Goal: Transaction & Acquisition: Purchase product/service

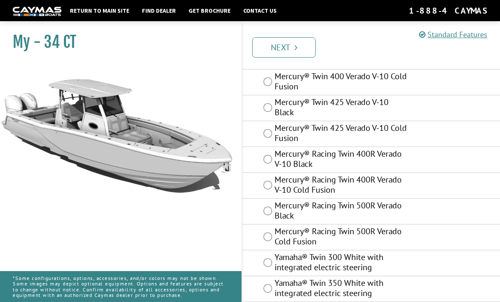
scroll to position [165, 0]
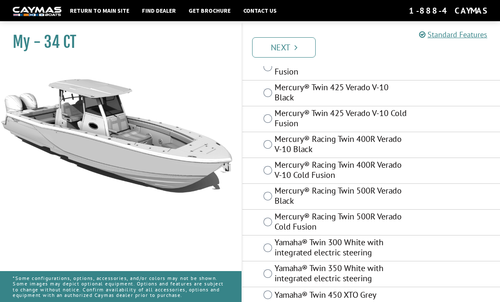
click at [262, 203] on div "Mercury® Racing Twin 500R Verado Black" at bounding box center [371, 197] width 258 height 26
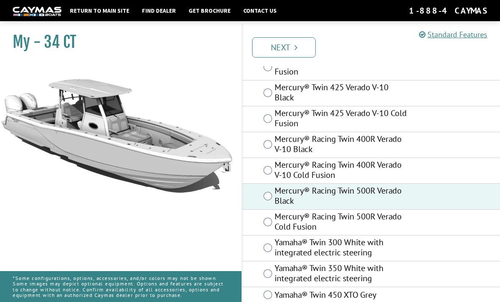
click at [300, 39] on link "Next" at bounding box center [284, 47] width 64 height 20
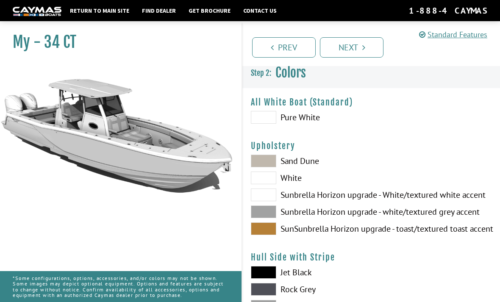
scroll to position [0, 0]
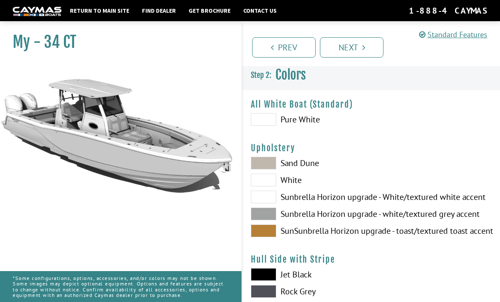
click at [274, 123] on span at bounding box center [263, 119] width 25 height 13
click at [256, 169] on span at bounding box center [263, 163] width 25 height 13
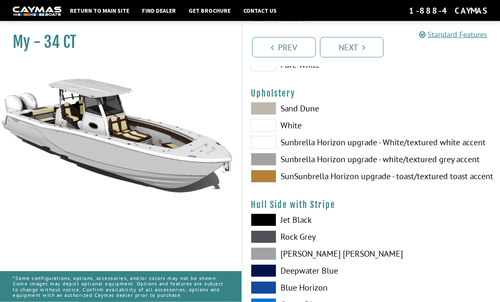
click at [263, 140] on span at bounding box center [263, 142] width 25 height 13
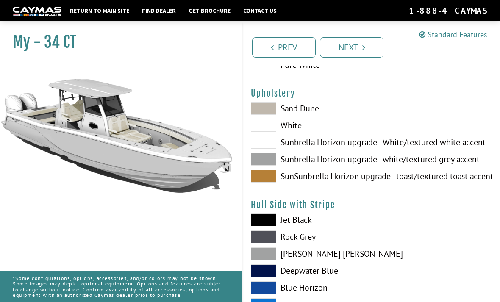
click at [263, 180] on span at bounding box center [263, 176] width 25 height 13
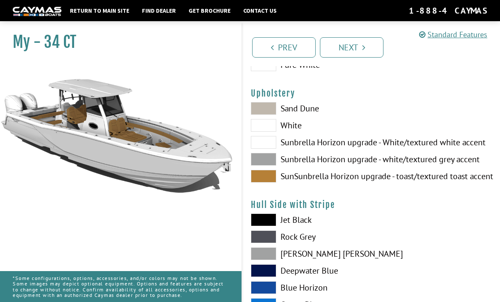
click at [256, 166] on span at bounding box center [263, 159] width 25 height 13
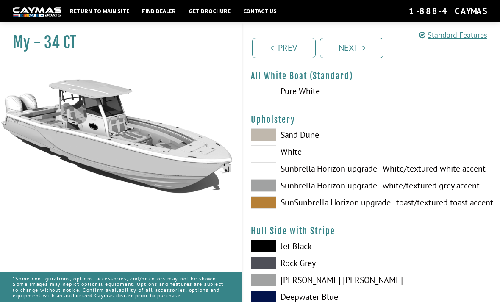
click at [259, 141] on span at bounding box center [263, 134] width 25 height 13
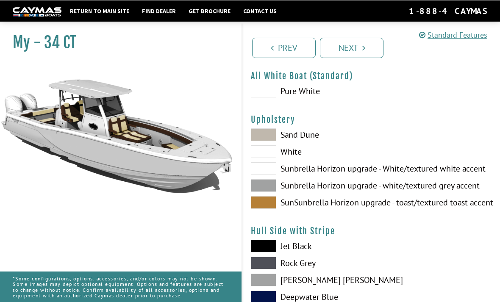
scroll to position [28, 0]
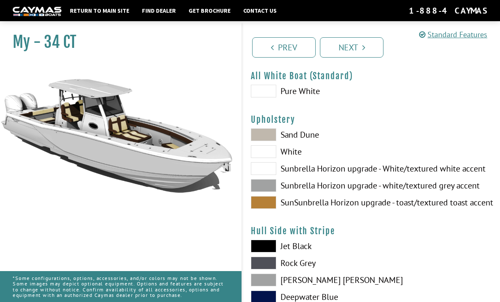
click at [257, 156] on span at bounding box center [263, 151] width 25 height 13
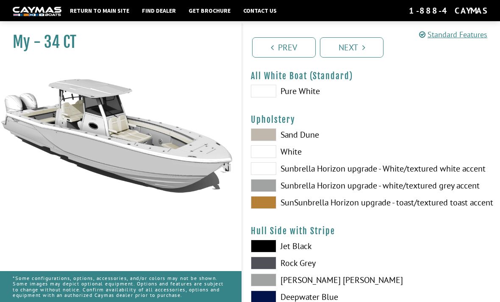
click at [261, 165] on span at bounding box center [263, 168] width 25 height 13
click at [254, 183] on span at bounding box center [263, 185] width 25 height 13
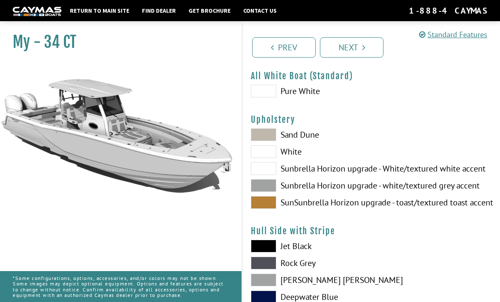
click at [256, 206] on span at bounding box center [263, 202] width 25 height 13
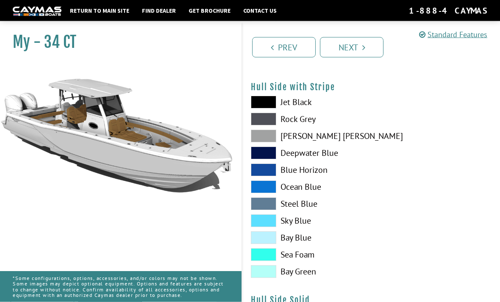
scroll to position [195, 0]
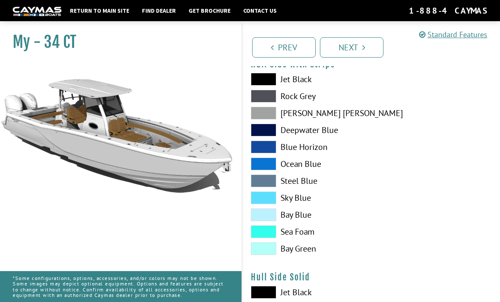
click at [272, 253] on span at bounding box center [263, 248] width 25 height 13
click at [270, 249] on span at bounding box center [263, 248] width 25 height 13
click at [266, 233] on span at bounding box center [263, 231] width 25 height 13
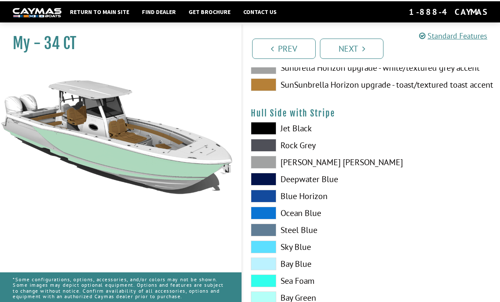
click at [265, 183] on span at bounding box center [263, 178] width 25 height 13
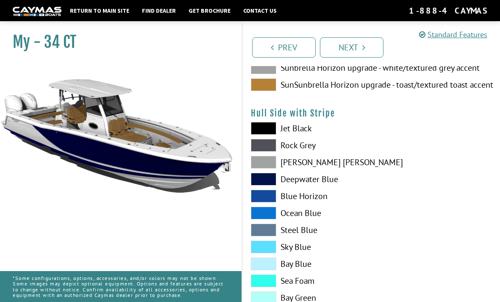
click at [256, 169] on span at bounding box center [263, 162] width 25 height 13
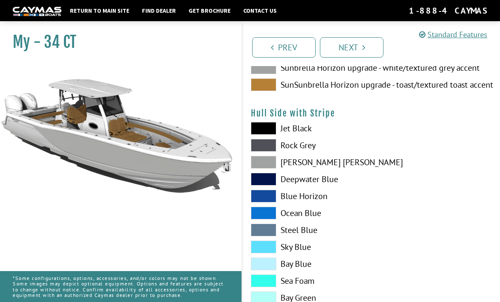
click at [257, 131] on span at bounding box center [263, 128] width 25 height 13
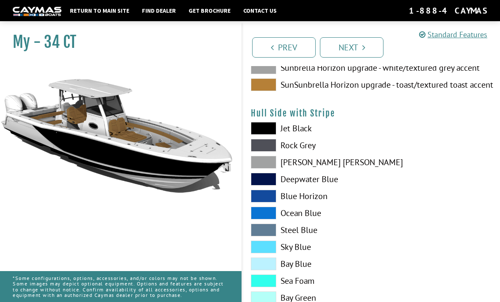
click at [264, 200] on span at bounding box center [263, 196] width 25 height 13
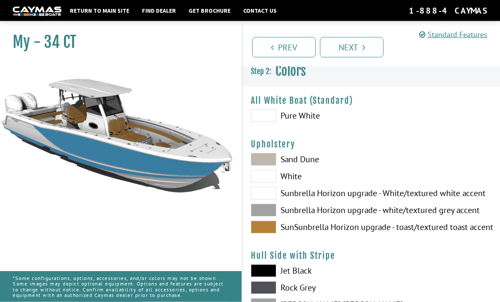
scroll to position [0, 0]
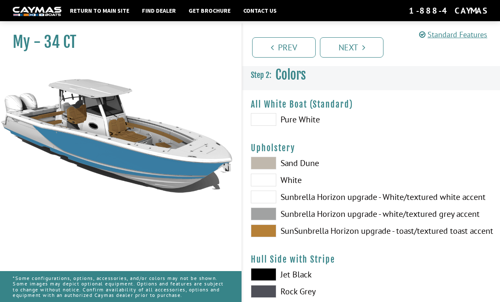
click at [263, 164] on span at bounding box center [263, 163] width 25 height 13
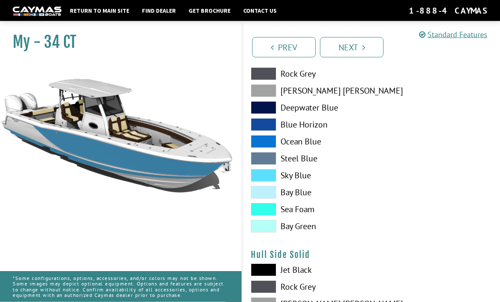
scroll to position [220, 0]
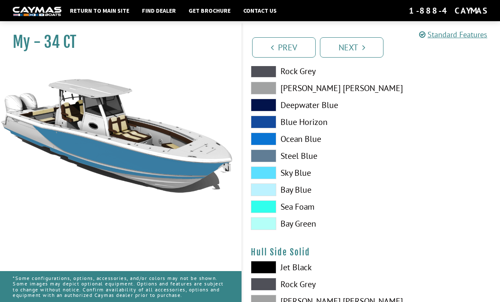
click at [267, 281] on span at bounding box center [263, 284] width 25 height 13
click at [271, 302] on span at bounding box center [263, 301] width 25 height 13
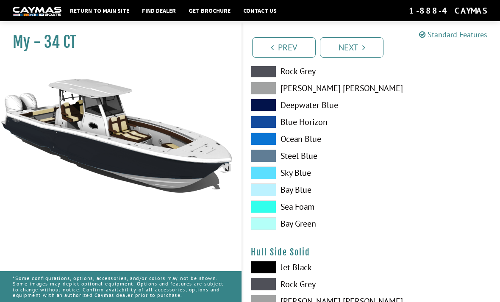
click at [272, 281] on span at bounding box center [263, 284] width 25 height 13
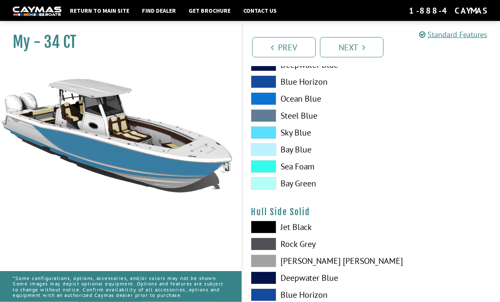
click at [271, 258] on span at bounding box center [263, 261] width 25 height 13
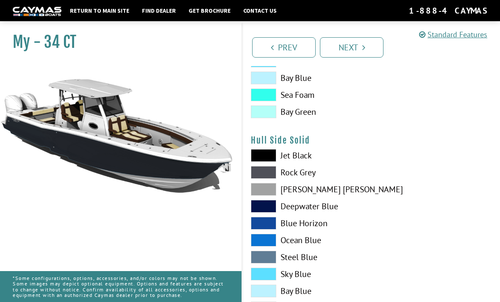
click at [269, 247] on span at bounding box center [263, 240] width 25 height 13
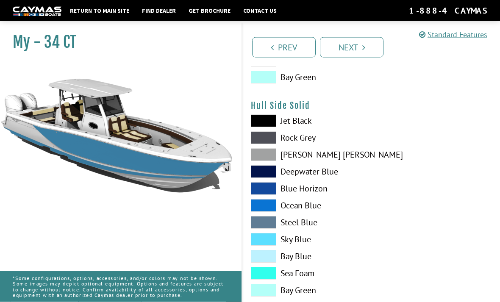
scroll to position [402, 0]
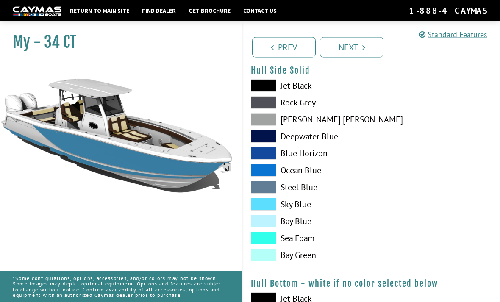
click at [268, 193] on span at bounding box center [263, 187] width 25 height 13
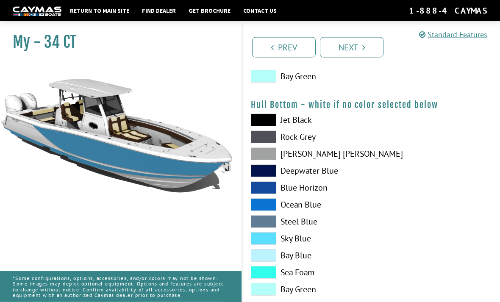
click at [266, 223] on span at bounding box center [263, 222] width 25 height 13
click at [270, 279] on span at bounding box center [263, 272] width 25 height 13
click at [267, 124] on span at bounding box center [263, 120] width 25 height 13
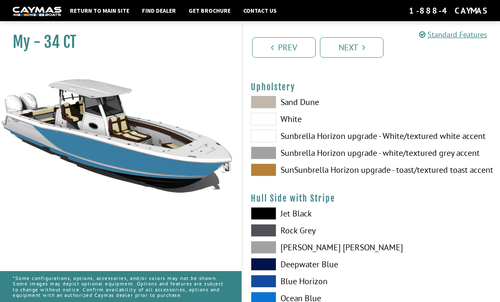
scroll to position [59, 0]
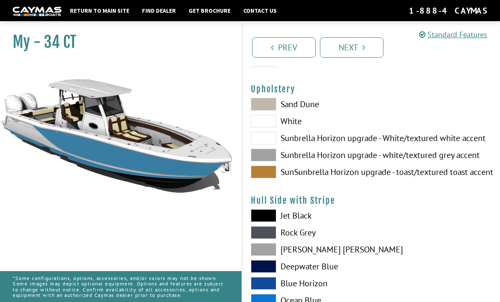
click at [265, 126] on span at bounding box center [263, 121] width 25 height 13
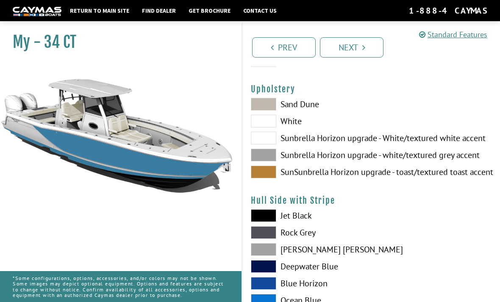
click at [264, 143] on span at bounding box center [263, 138] width 25 height 13
click at [265, 140] on span at bounding box center [263, 138] width 25 height 13
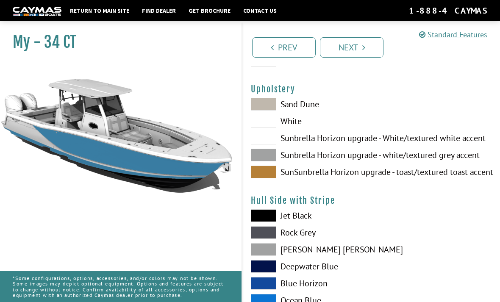
click at [274, 123] on span at bounding box center [263, 121] width 25 height 13
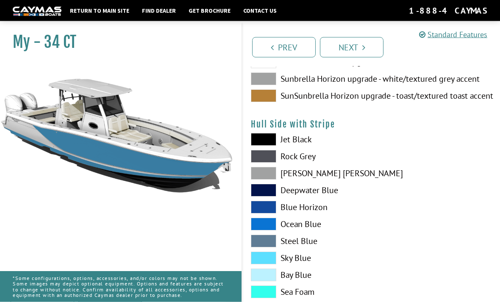
scroll to position [127, 0]
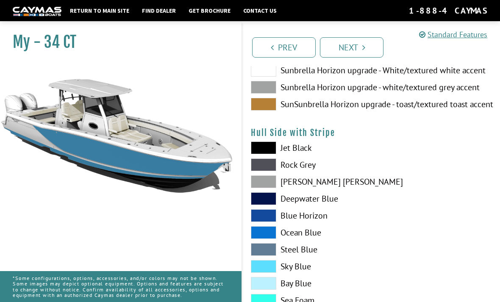
click at [267, 149] on span at bounding box center [263, 148] width 25 height 13
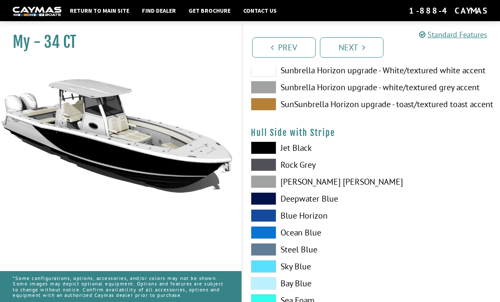
click at [267, 188] on span at bounding box center [263, 181] width 25 height 13
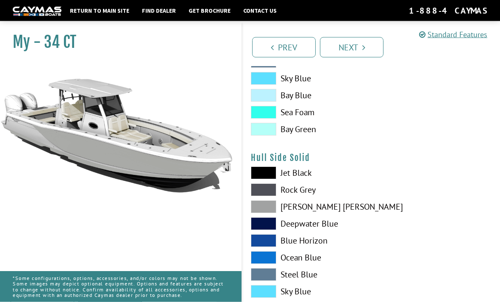
scroll to position [315, 0]
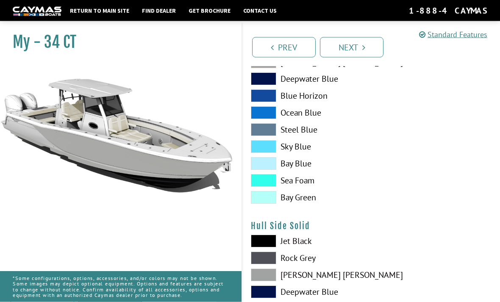
click at [269, 276] on span at bounding box center [263, 275] width 25 height 13
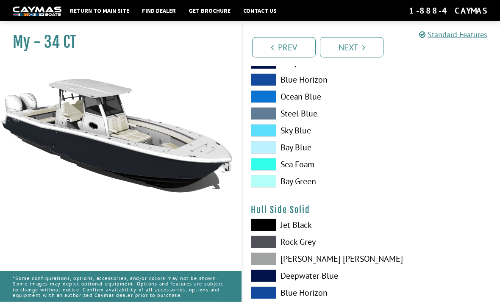
scroll to position [261, 0]
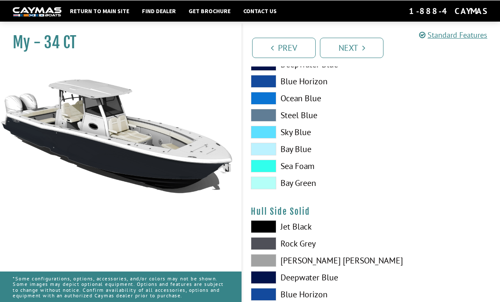
click at [267, 247] on span at bounding box center [263, 243] width 25 height 13
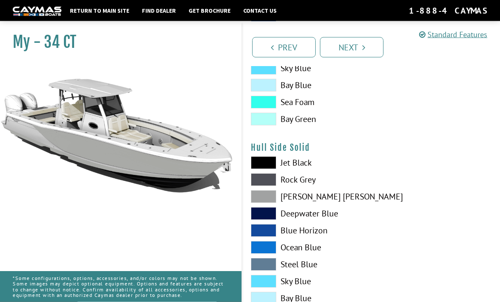
scroll to position [325, 0]
click at [256, 302] on span at bounding box center [263, 298] width 25 height 13
click at [261, 302] on span at bounding box center [263, 298] width 25 height 13
click at [265, 302] on span at bounding box center [263, 298] width 25 height 13
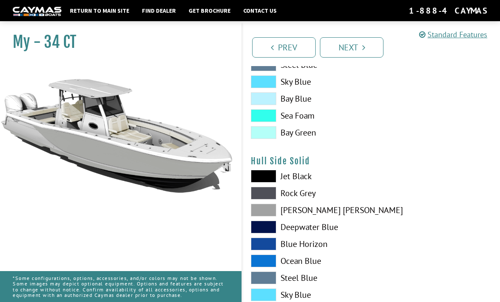
scroll to position [287, 0]
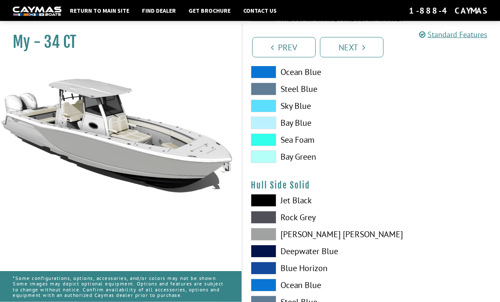
click at [267, 136] on span at bounding box center [263, 140] width 25 height 13
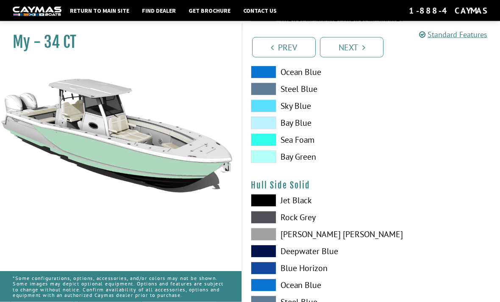
scroll to position [287, 0]
click at [267, 129] on span at bounding box center [263, 123] width 25 height 13
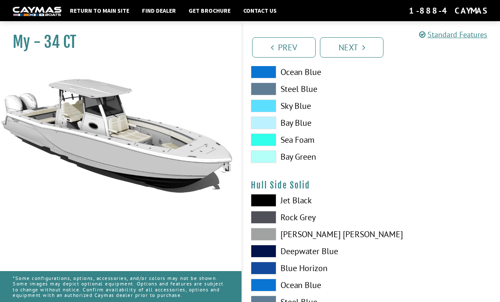
click at [261, 128] on span at bounding box center [263, 123] width 25 height 13
click at [262, 125] on span at bounding box center [263, 123] width 25 height 13
click at [266, 141] on span at bounding box center [263, 139] width 25 height 13
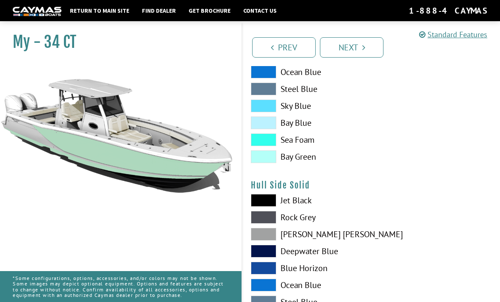
click at [257, 91] on span at bounding box center [263, 89] width 25 height 13
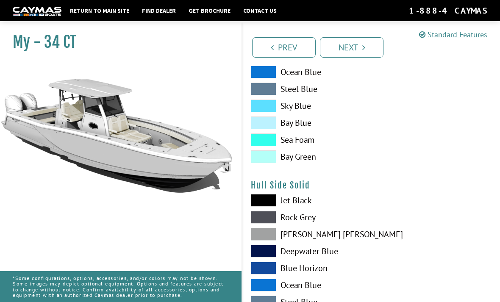
click at [275, 70] on span at bounding box center [263, 72] width 25 height 13
click at [259, 78] on span at bounding box center [263, 72] width 25 height 13
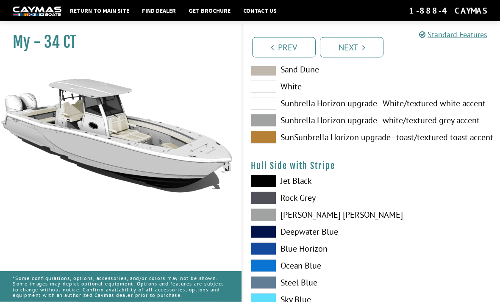
scroll to position [94, 0]
click at [263, 300] on span at bounding box center [263, 299] width 25 height 13
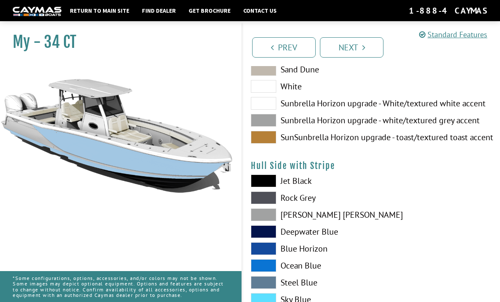
click at [256, 283] on span at bounding box center [263, 282] width 25 height 13
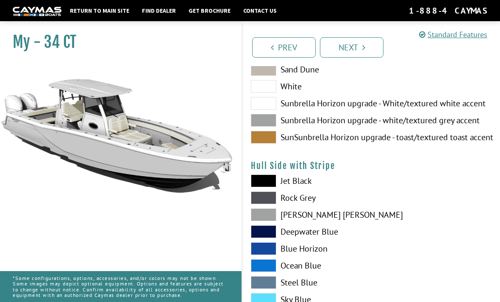
click at [266, 285] on span at bounding box center [263, 282] width 25 height 13
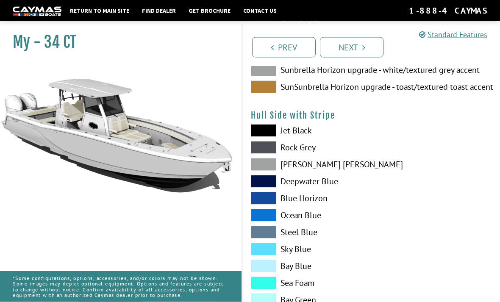
scroll to position [144, 0]
click at [261, 251] on span at bounding box center [263, 249] width 25 height 13
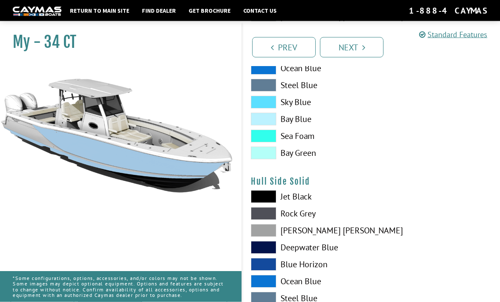
click at [271, 212] on span at bounding box center [263, 214] width 25 height 13
click at [269, 197] on span at bounding box center [263, 196] width 25 height 13
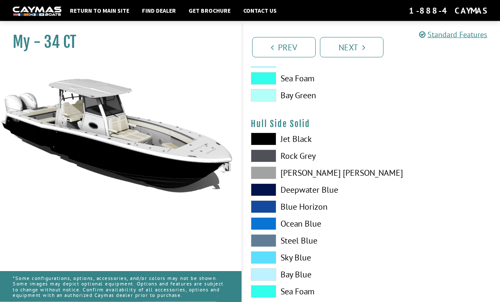
click at [269, 281] on span at bounding box center [263, 275] width 25 height 13
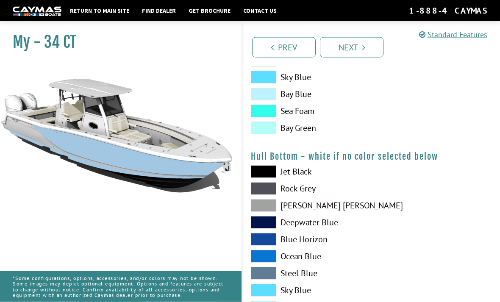
scroll to position [530, 0]
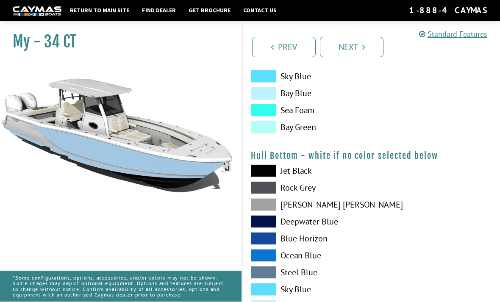
click at [268, 228] on span at bounding box center [263, 222] width 25 height 13
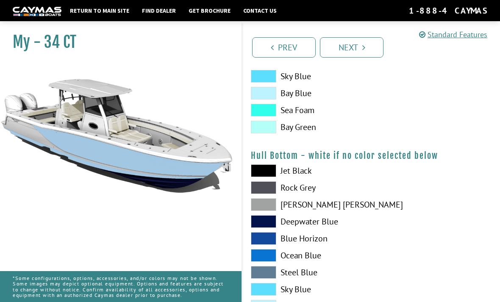
click at [264, 302] on span at bounding box center [263, 306] width 25 height 13
click at [265, 275] on span at bounding box center [263, 272] width 25 height 13
click at [267, 290] on span at bounding box center [263, 289] width 25 height 13
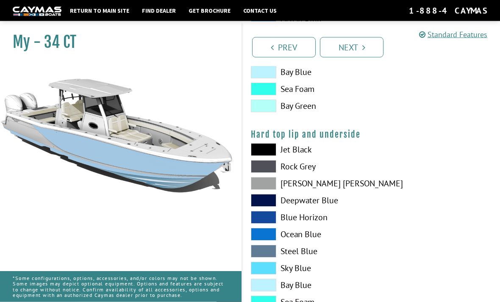
scroll to position [767, 0]
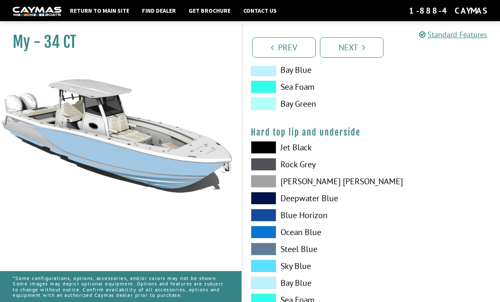
click at [266, 147] on span at bounding box center [263, 147] width 25 height 13
click at [270, 205] on span at bounding box center [263, 198] width 25 height 13
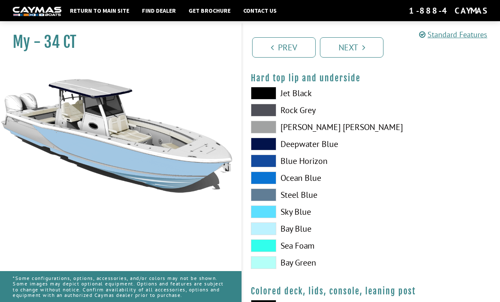
scroll to position [839, 0]
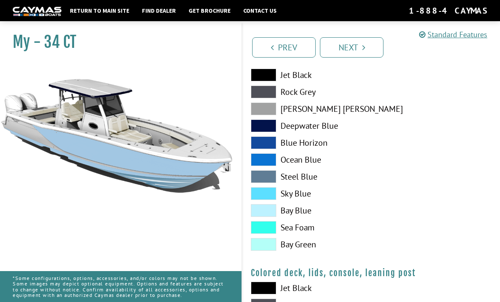
click at [270, 251] on span at bounding box center [263, 244] width 25 height 13
click at [263, 195] on span at bounding box center [263, 193] width 25 height 13
click at [269, 158] on span at bounding box center [263, 159] width 25 height 13
click at [267, 166] on span at bounding box center [263, 159] width 25 height 13
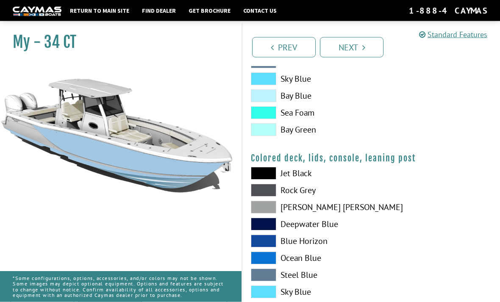
scroll to position [957, 0]
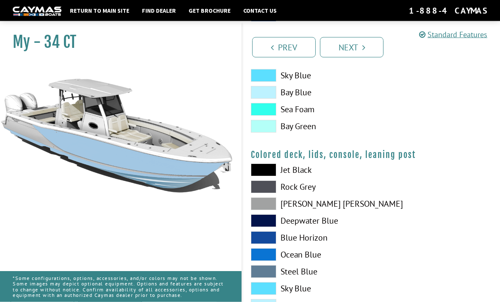
click at [269, 210] on span at bounding box center [263, 204] width 25 height 13
click at [255, 210] on span at bounding box center [263, 203] width 25 height 13
click at [255, 235] on span at bounding box center [263, 237] width 25 height 13
click at [262, 295] on span at bounding box center [263, 288] width 25 height 13
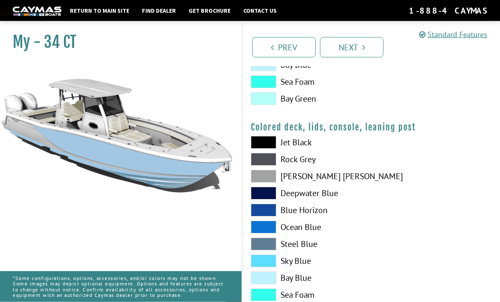
scroll to position [1002, 0]
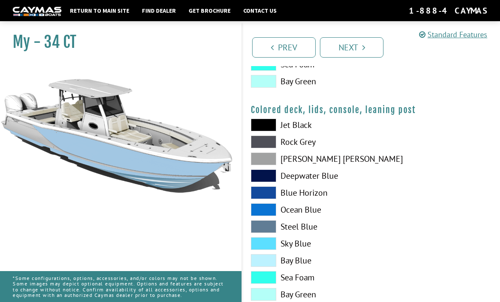
click at [267, 130] on span at bounding box center [263, 125] width 25 height 13
click at [262, 142] on span at bounding box center [263, 142] width 25 height 13
click at [274, 250] on span at bounding box center [263, 243] width 25 height 13
click at [357, 42] on link "Next" at bounding box center [352, 47] width 64 height 20
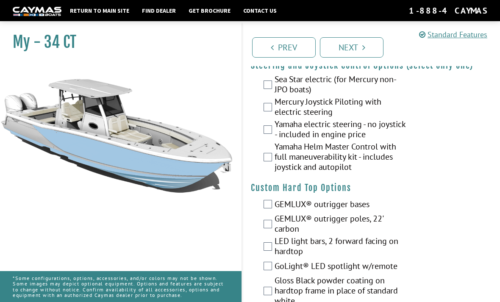
scroll to position [0, 0]
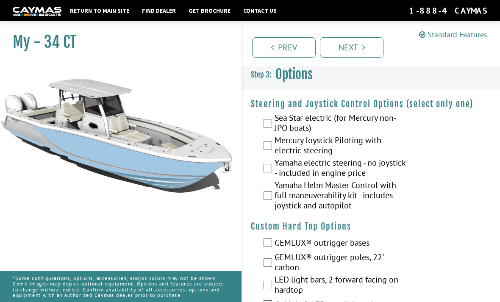
click at [276, 116] on label "Sea Star electric (for Mercury non-JPO boats)" at bounding box center [342, 124] width 134 height 22
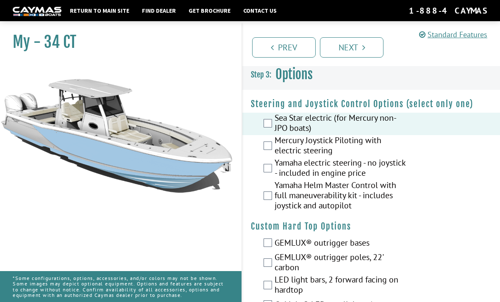
click at [265, 135] on div "Sea Star electric (for Mercury non-JPO boats)" at bounding box center [371, 124] width 258 height 22
click at [261, 171] on div "Yamaha electric steering - no joystick - included in engine price" at bounding box center [371, 169] width 258 height 22
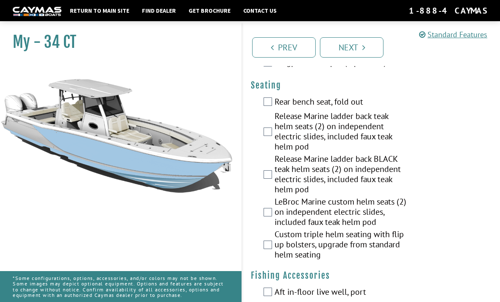
scroll to position [885, 0]
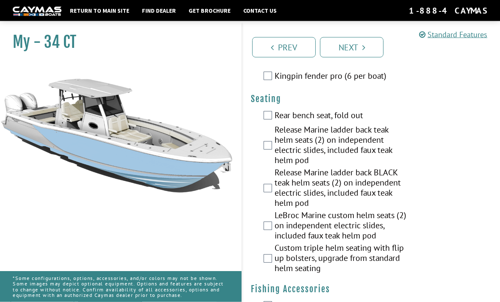
click at [100, 10] on link "Return to main site" at bounding box center [100, 10] width 68 height 11
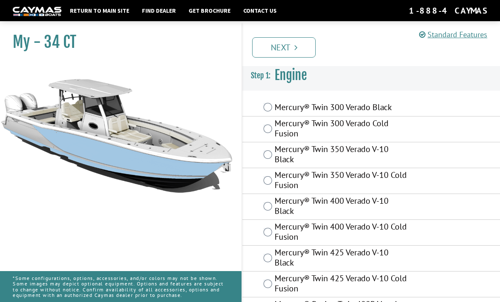
scroll to position [192, 0]
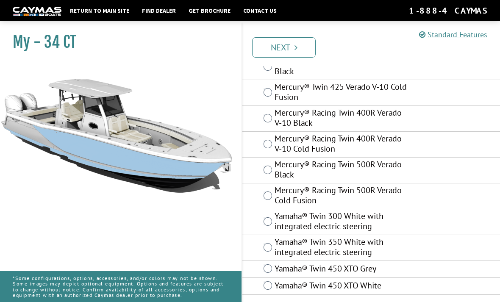
click at [93, 12] on link "Return to main site" at bounding box center [100, 10] width 68 height 11
